Goal: Information Seeking & Learning: Learn about a topic

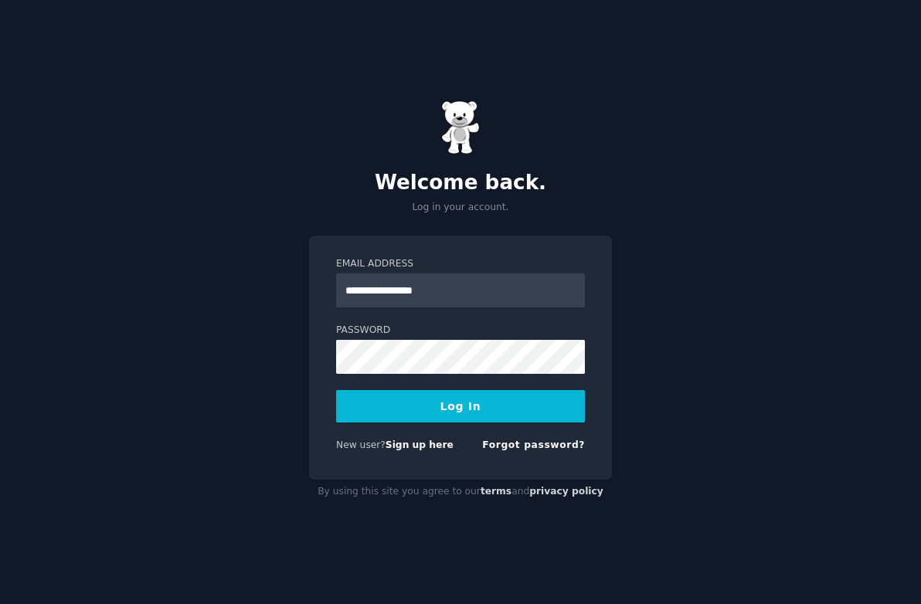
type input "**********"
click at [336, 390] on button "Log In" at bounding box center [460, 406] width 249 height 32
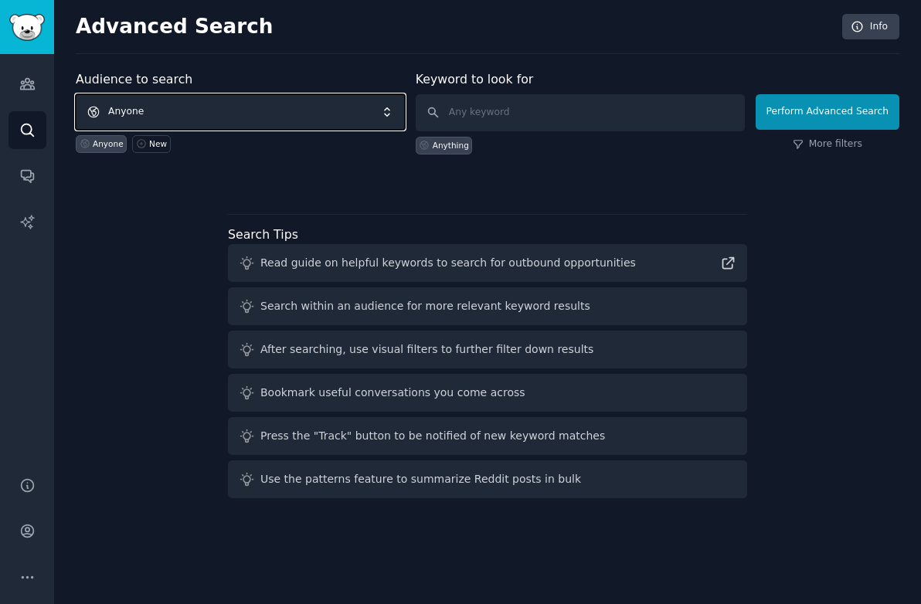
click at [257, 111] on span "Anyone" at bounding box center [240, 112] width 329 height 36
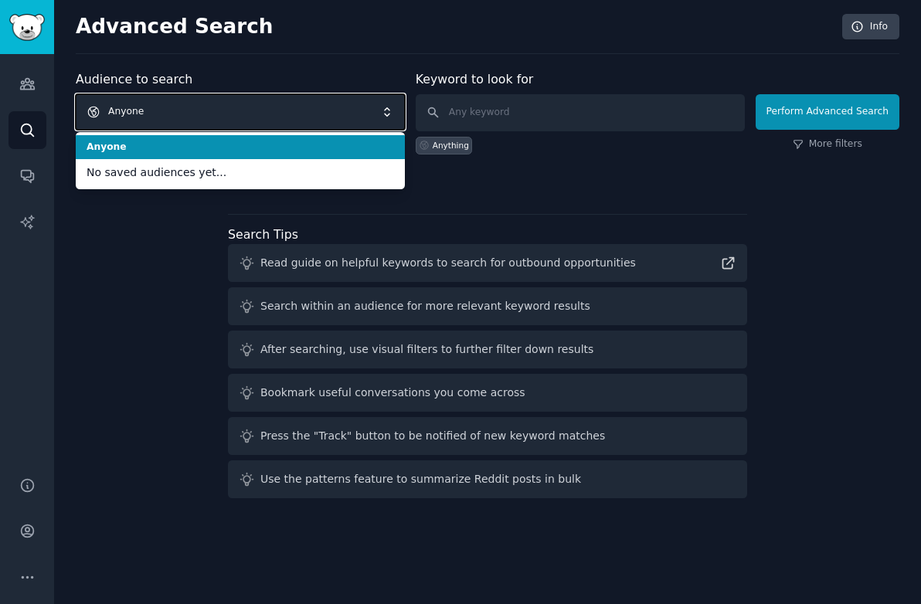
click at [257, 111] on span "Anyone" at bounding box center [240, 112] width 329 height 36
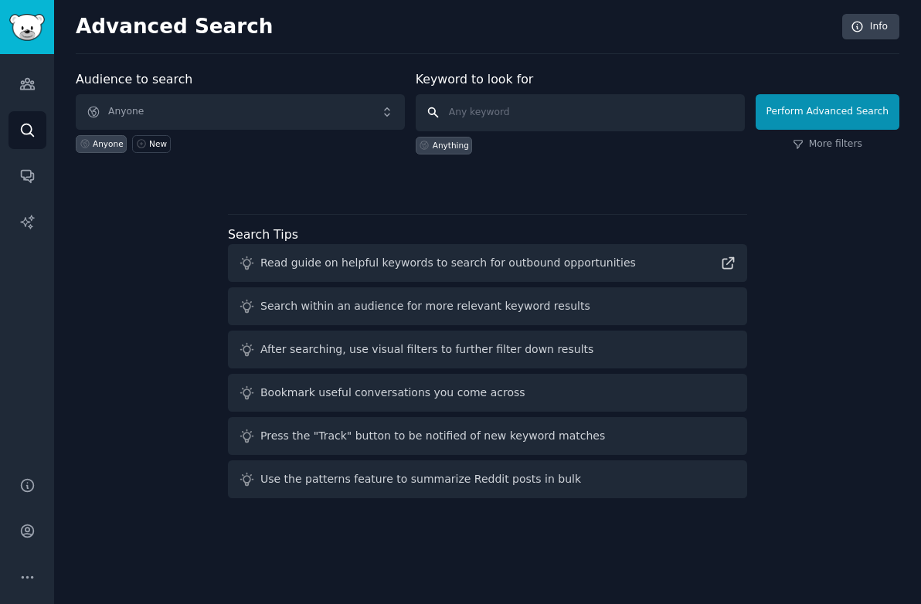
click at [566, 115] on input "text" at bounding box center [580, 112] width 329 height 37
type input "C"
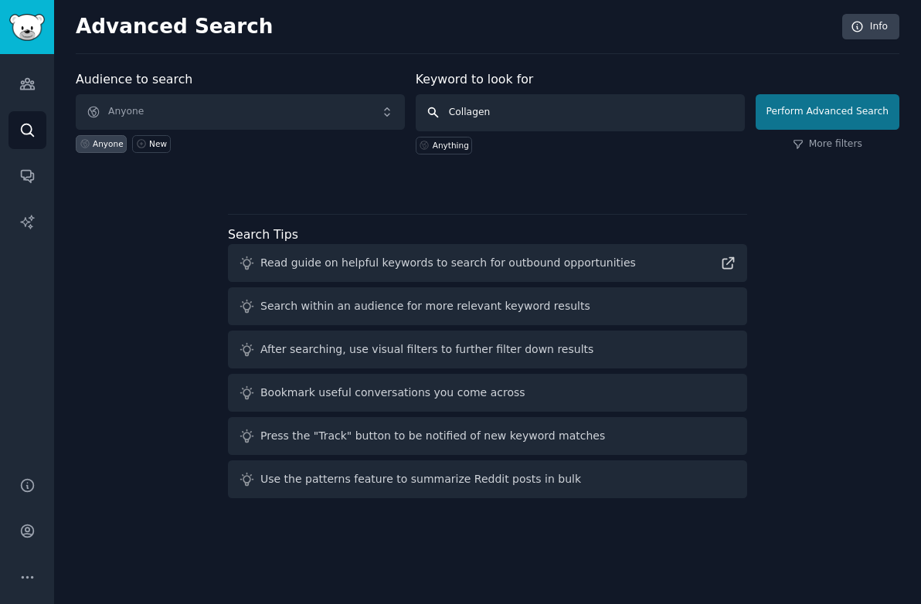
type input "Collagen"
click at [797, 110] on button "Perform Advanced Search" at bounding box center [828, 112] width 144 height 36
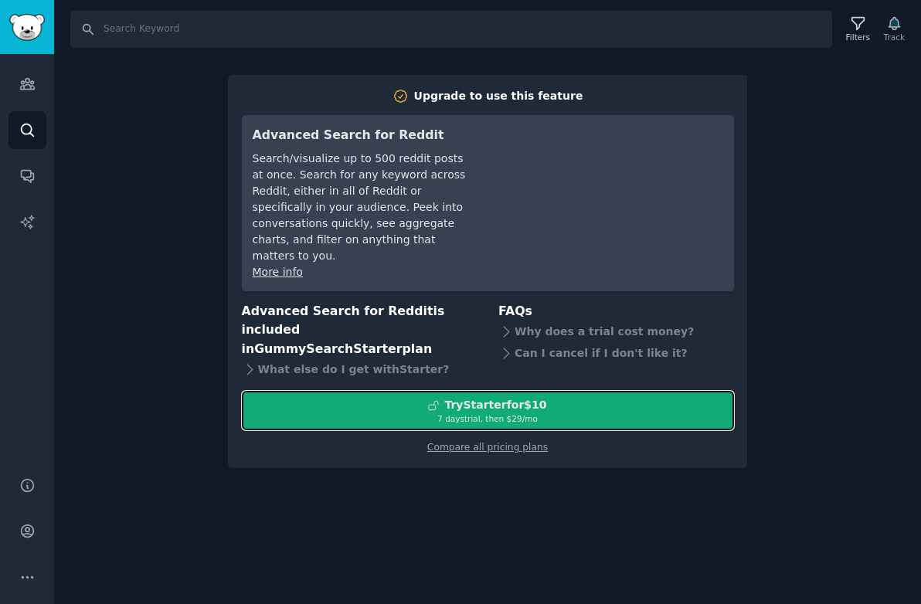
click at [581, 414] on div "7 days trial, then $ 29 /mo" at bounding box center [488, 419] width 491 height 11
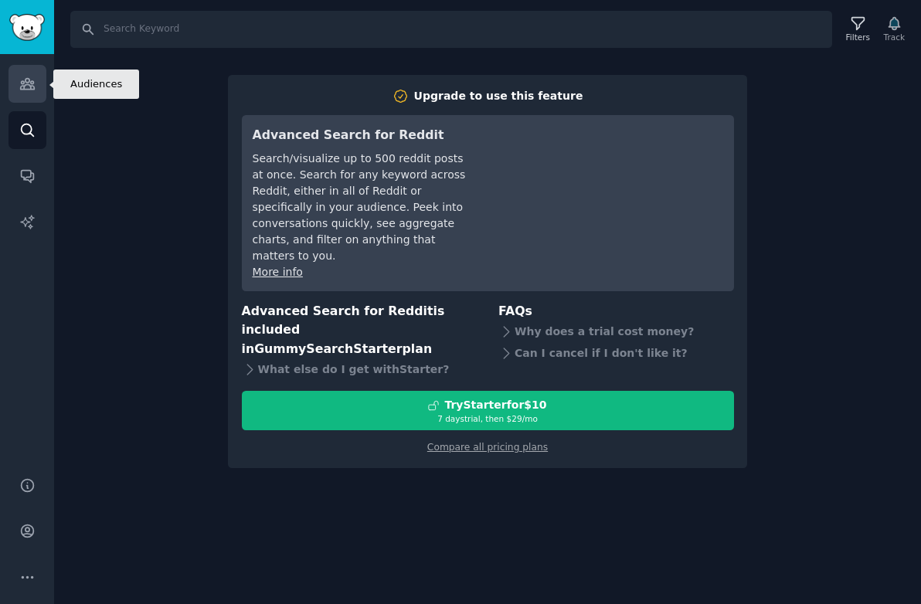
click at [29, 87] on icon "Sidebar" at bounding box center [27, 84] width 14 height 11
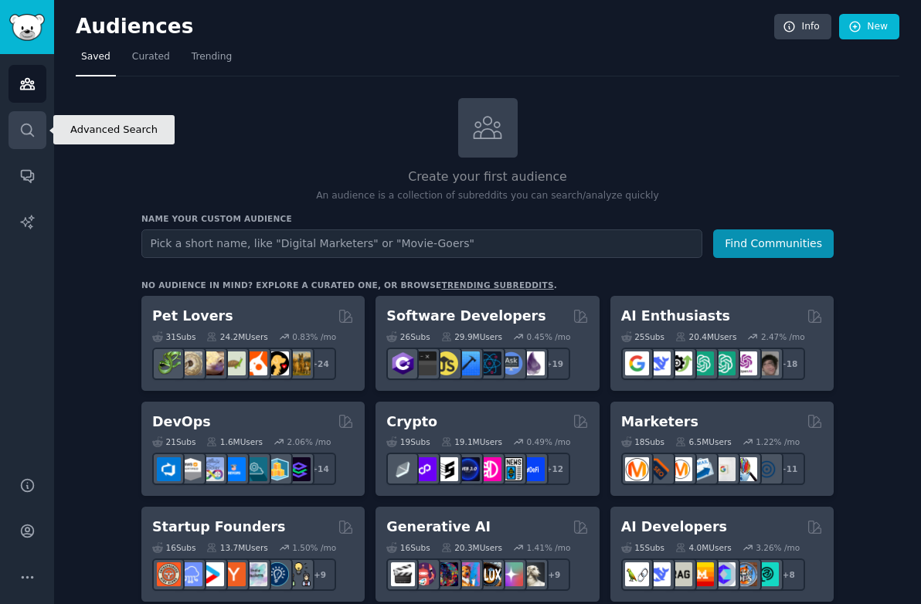
click at [29, 127] on icon "Sidebar" at bounding box center [27, 130] width 16 height 16
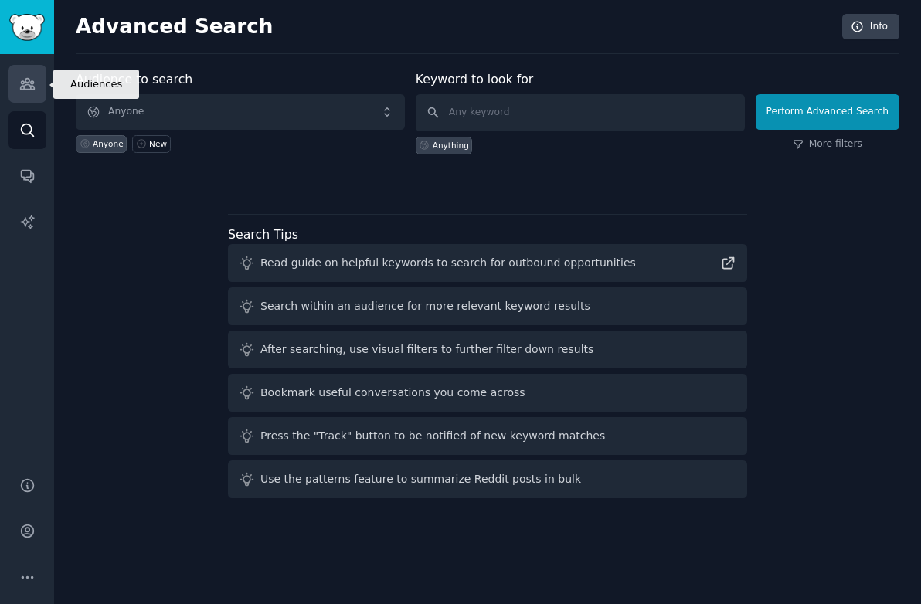
click at [30, 75] on link "Audiences" at bounding box center [28, 84] width 38 height 38
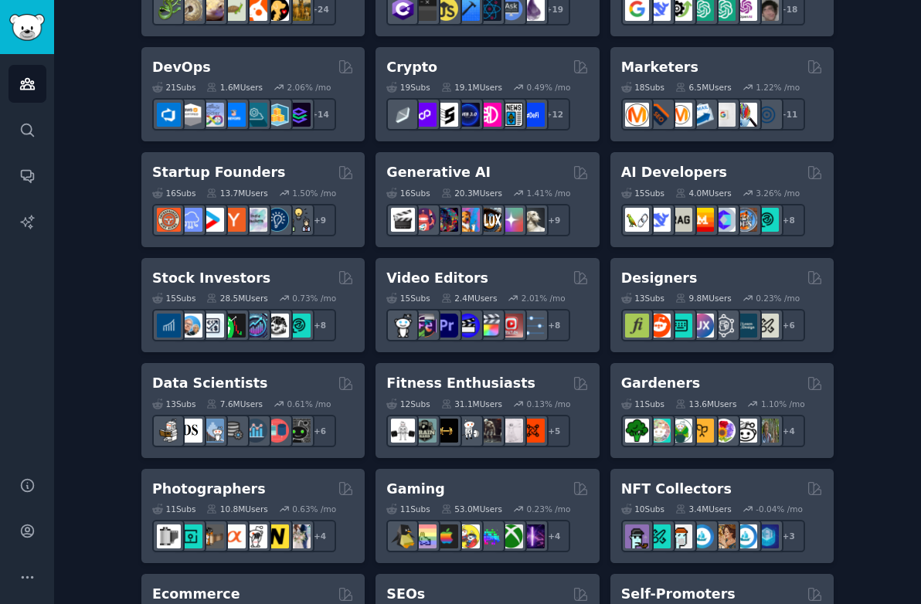
scroll to position [396, 0]
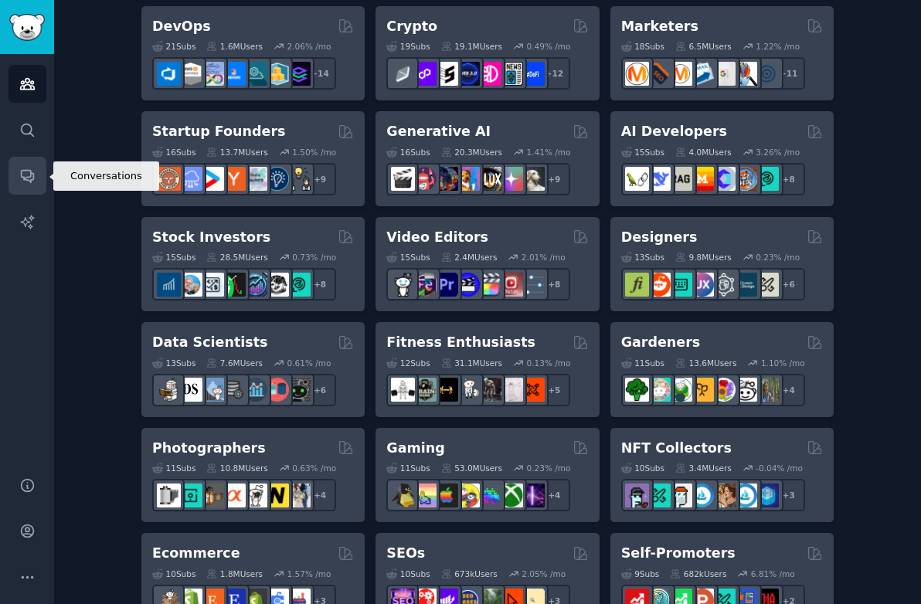
click at [39, 170] on link "Conversations" at bounding box center [28, 176] width 38 height 38
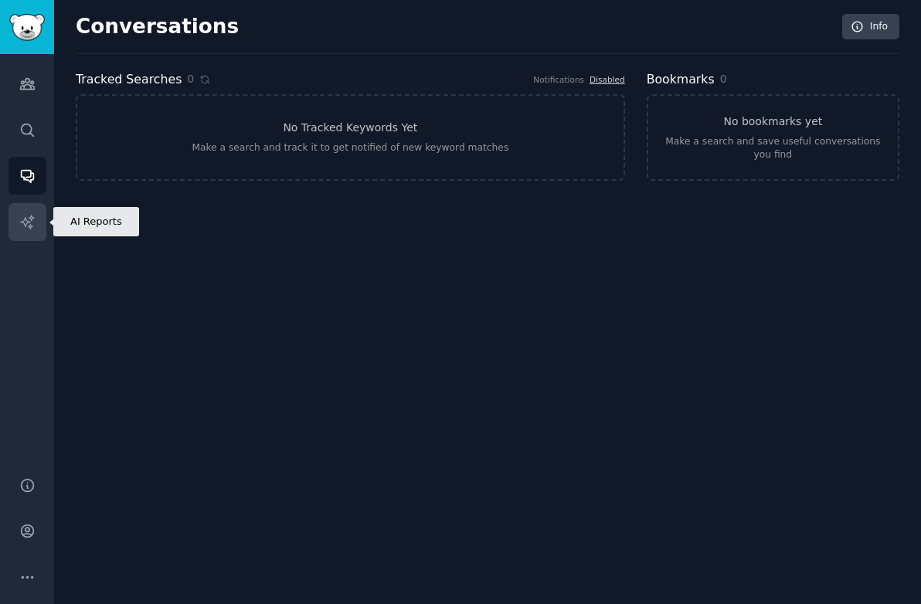
click at [30, 220] on icon "Sidebar" at bounding box center [26, 221] width 13 height 13
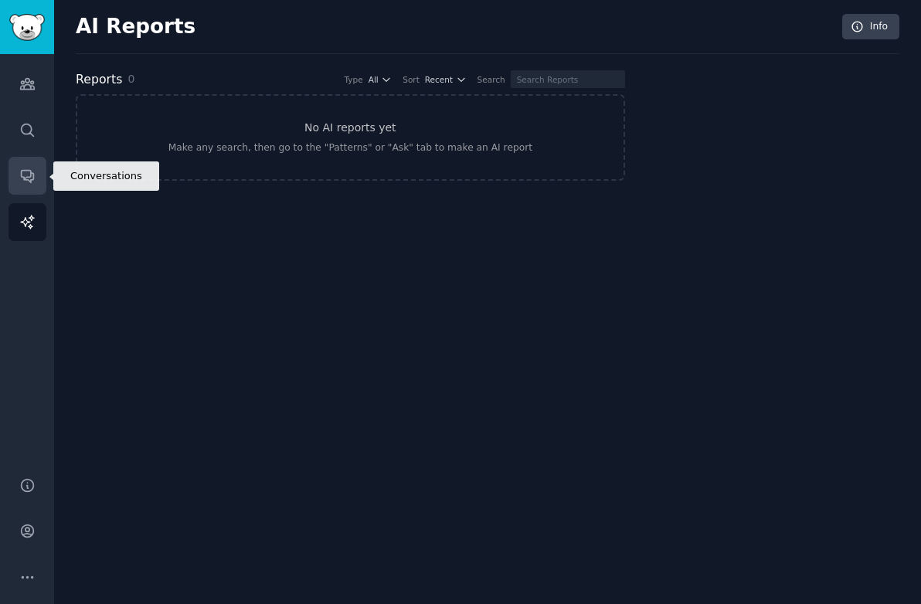
click at [31, 184] on link "Conversations" at bounding box center [28, 176] width 38 height 38
